Goal: Information Seeking & Learning: Learn about a topic

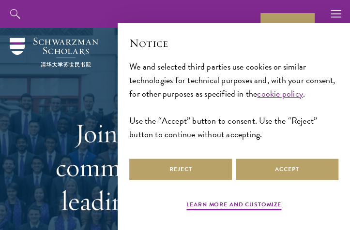
select select "Select Country"
drag, startPoint x: 80, startPoint y: 197, endPoint x: 82, endPoint y: 188, distance: 9.3
click at [80, 197] on h1 "Join the prestigious community of Scholars leading global change." at bounding box center [175, 167] width 292 height 102
select select "Select Country"
